Goal: Information Seeking & Learning: Learn about a topic

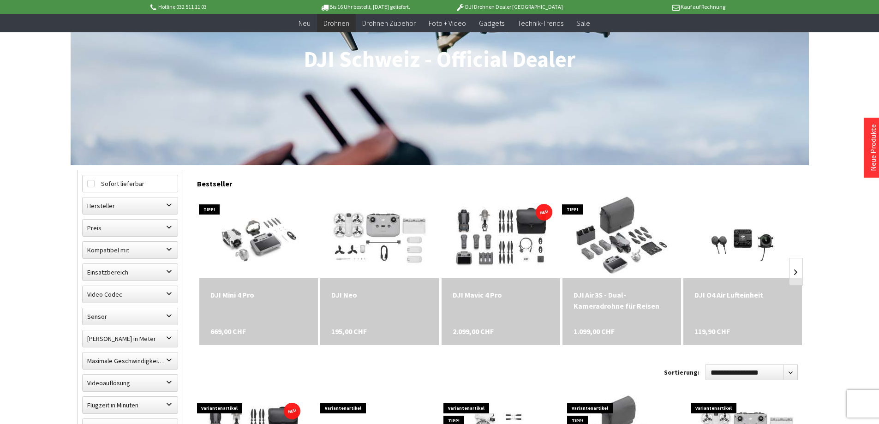
scroll to position [138, 0]
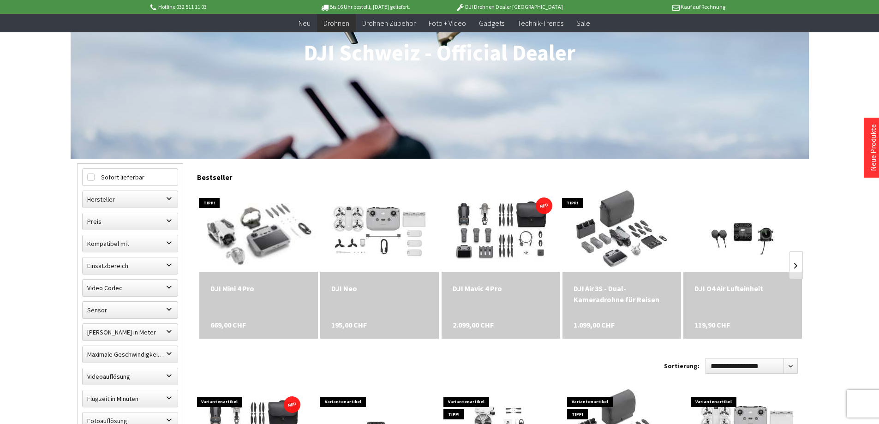
click at [258, 232] on img at bounding box center [258, 230] width 145 height 116
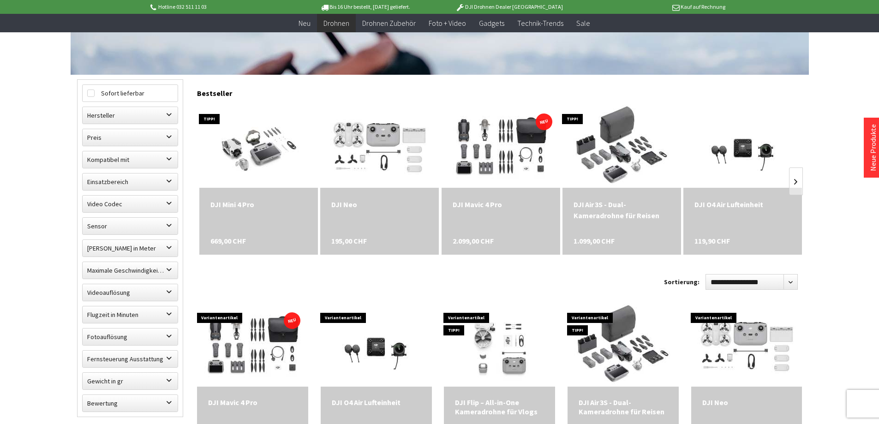
scroll to position [231, 0]
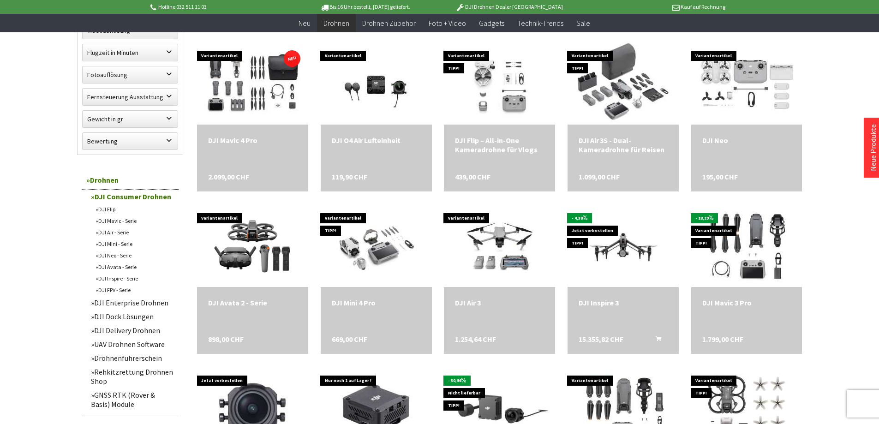
scroll to position [508, 0]
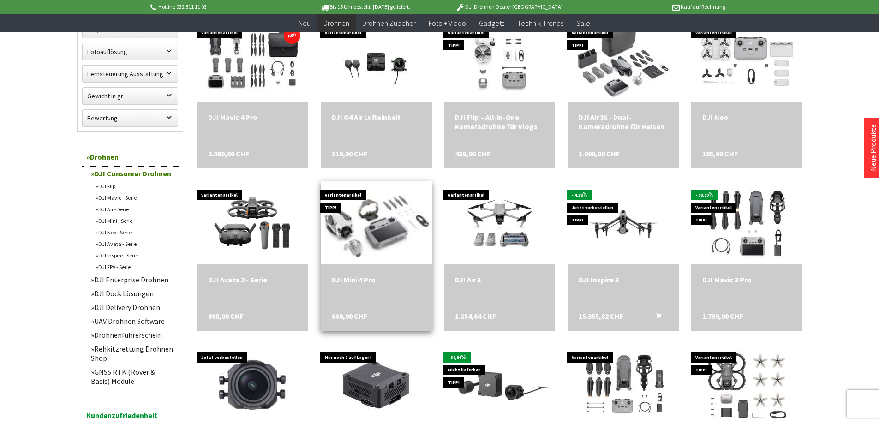
click at [376, 240] on img at bounding box center [376, 222] width 145 height 116
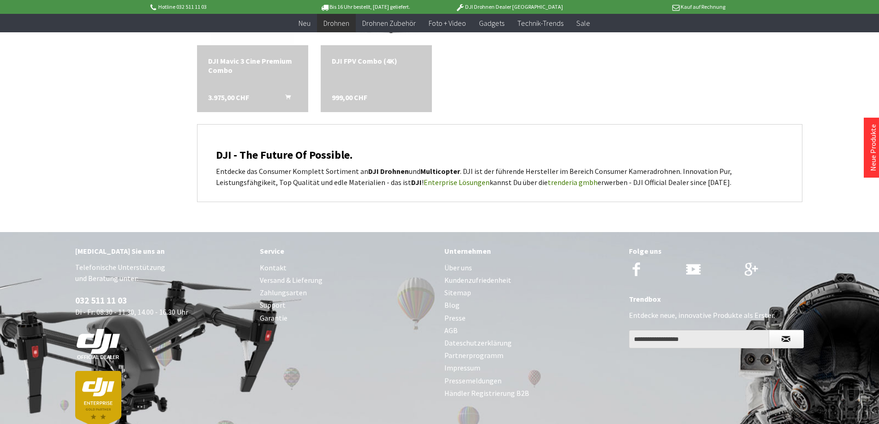
scroll to position [1108, 0]
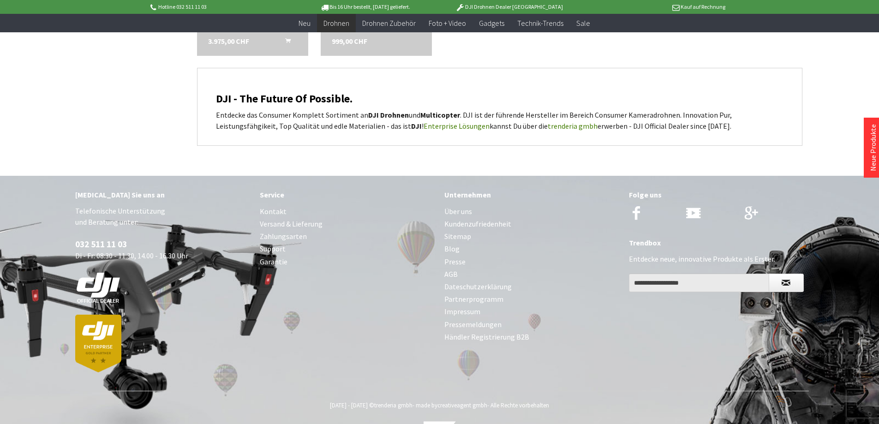
scroll to position [415, 0]
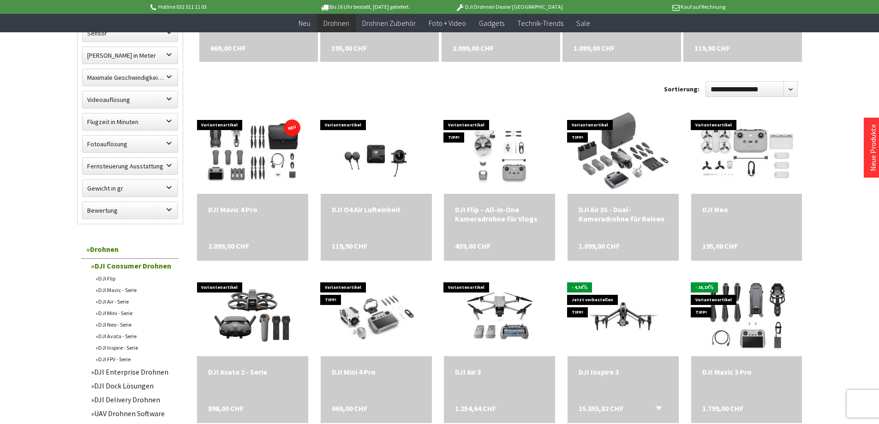
click at [110, 312] on link "DJI Mini - Serie" at bounding box center [135, 313] width 88 height 12
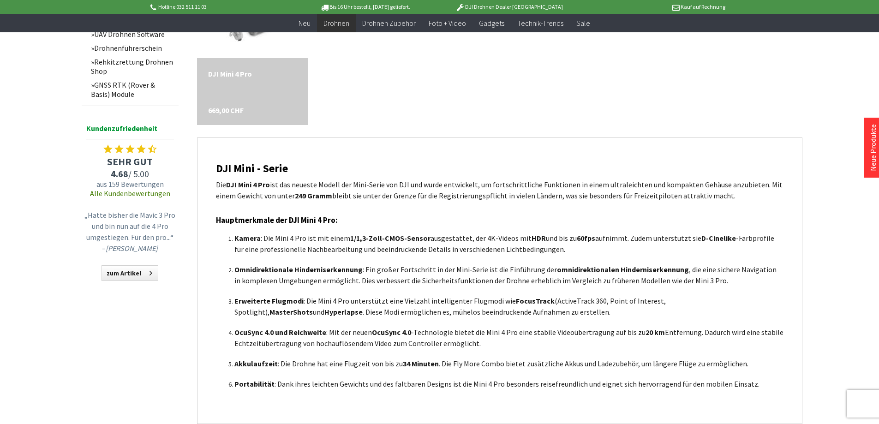
scroll to position [554, 0]
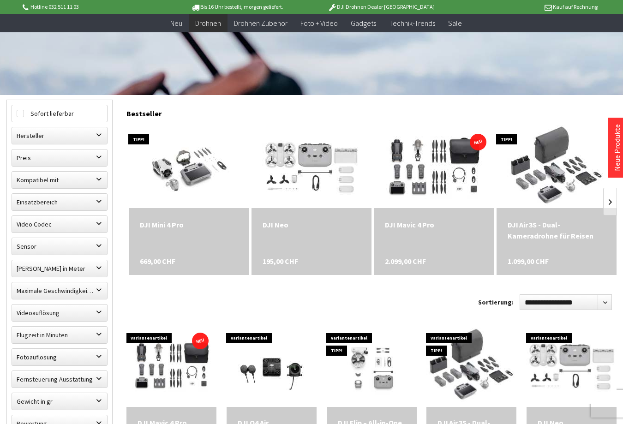
scroll to position [231, 0]
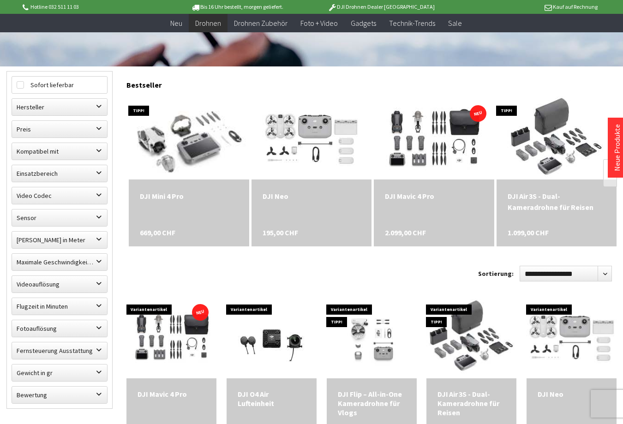
click at [185, 165] on img at bounding box center [188, 138] width 145 height 116
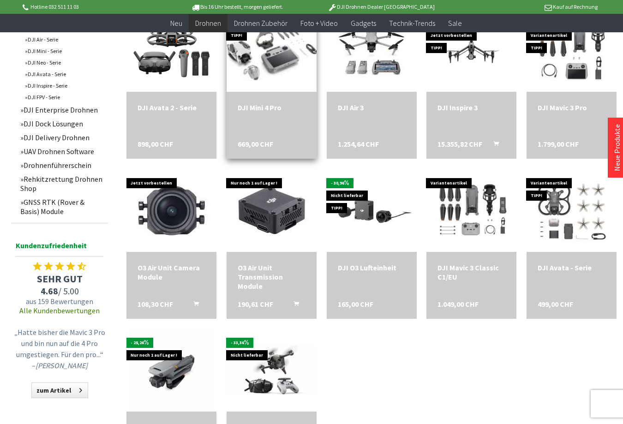
scroll to position [785, 0]
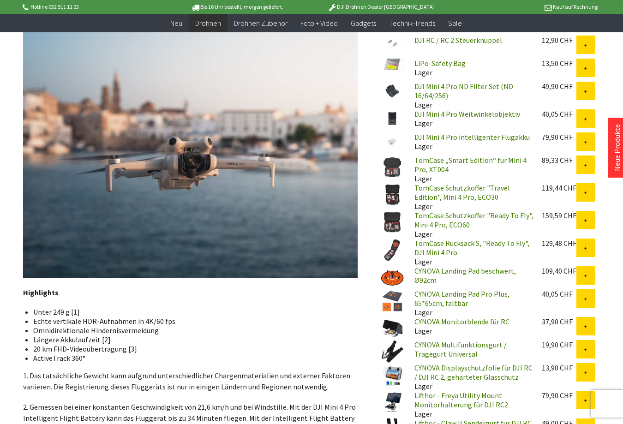
scroll to position [554, 0]
